Goal: Information Seeking & Learning: Learn about a topic

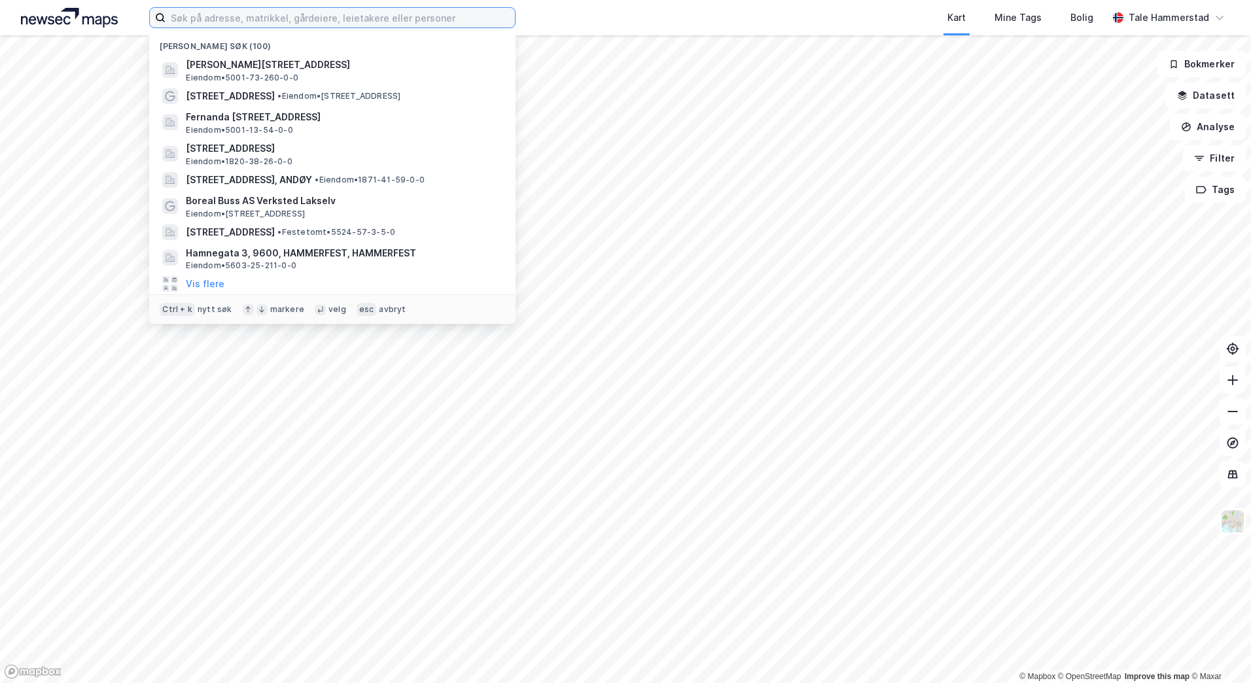
click at [311, 19] on input at bounding box center [340, 18] width 349 height 20
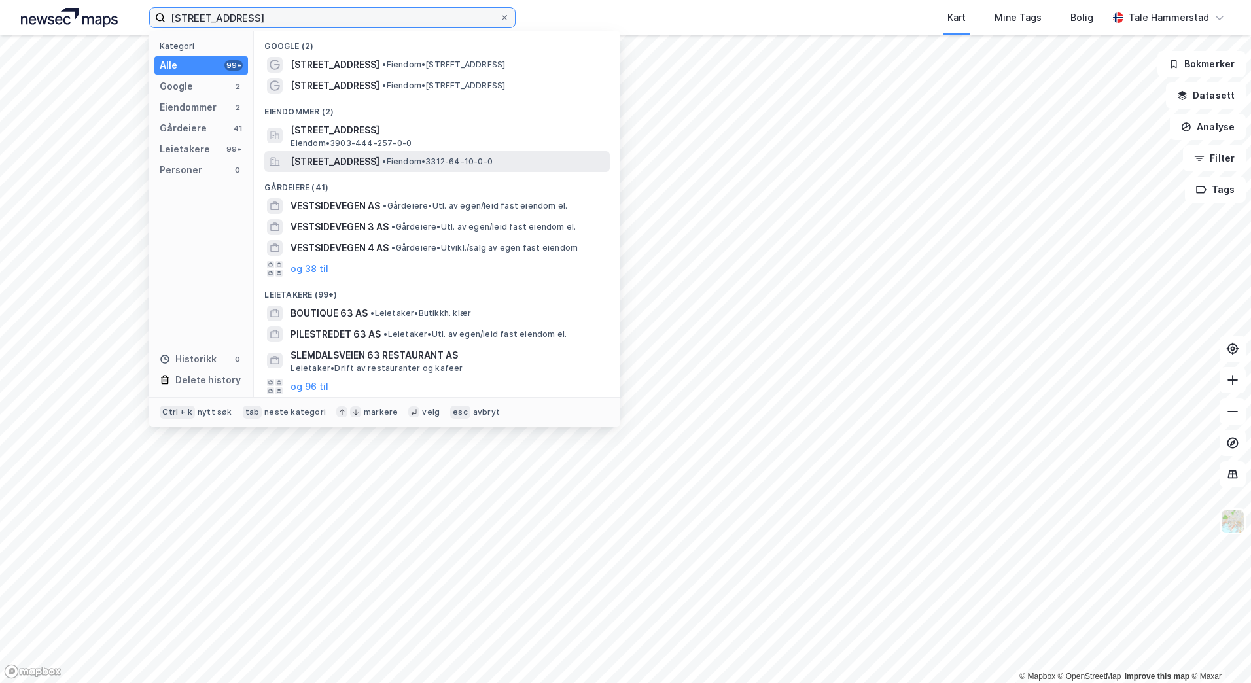
type input "[STREET_ADDRESS]"
click at [568, 162] on div "[STREET_ADDRESS] • Eiendom • 3312-64-10-0-0" at bounding box center [448, 162] width 317 height 16
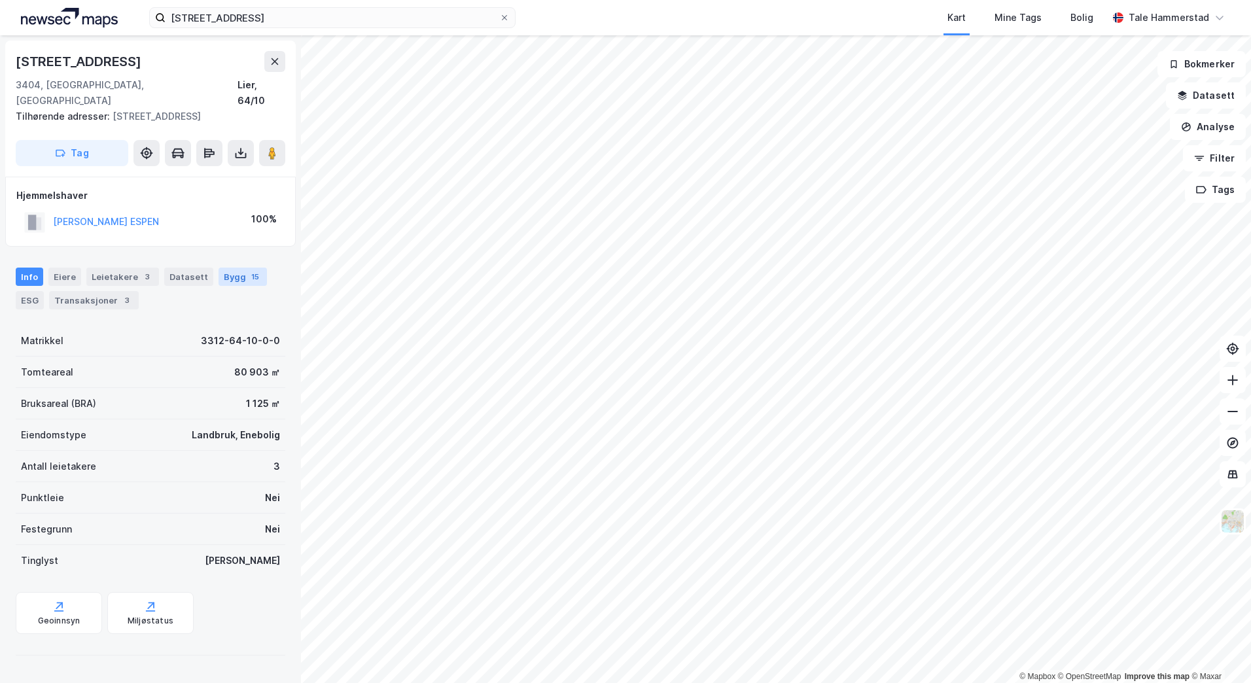
click at [236, 268] on div "Bygg 15" at bounding box center [243, 277] width 48 height 18
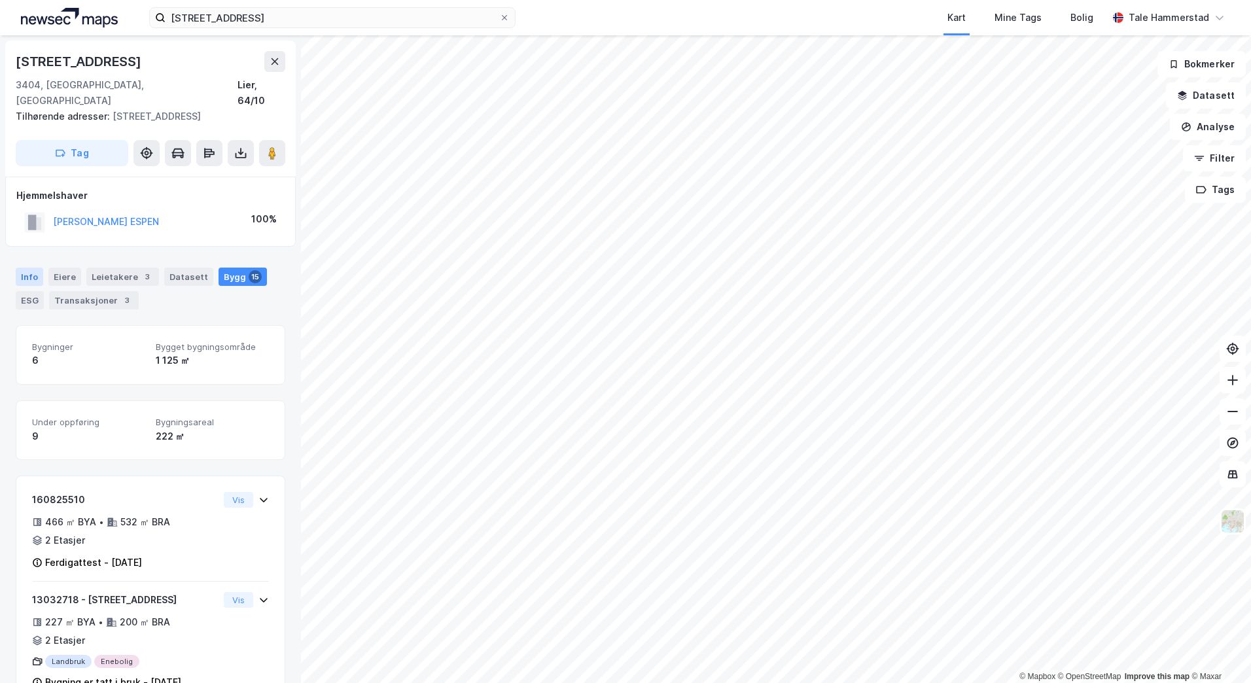
click at [27, 268] on div "Info" at bounding box center [29, 277] width 27 height 18
